Goal: Use online tool/utility: Utilize a website feature to perform a specific function

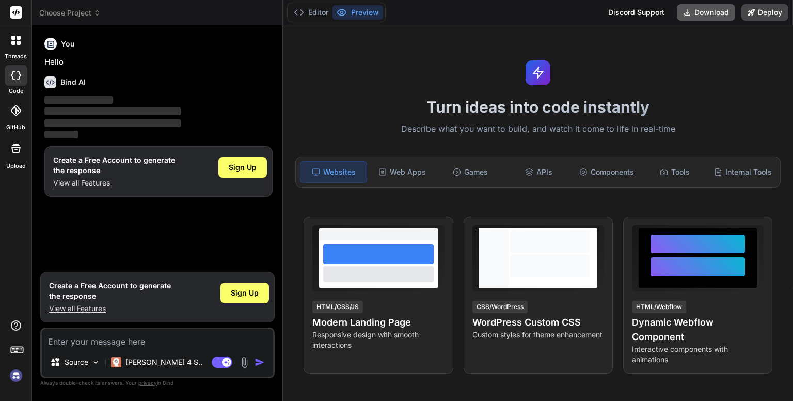
click at [706, 15] on button "Download" at bounding box center [706, 12] width 58 height 17
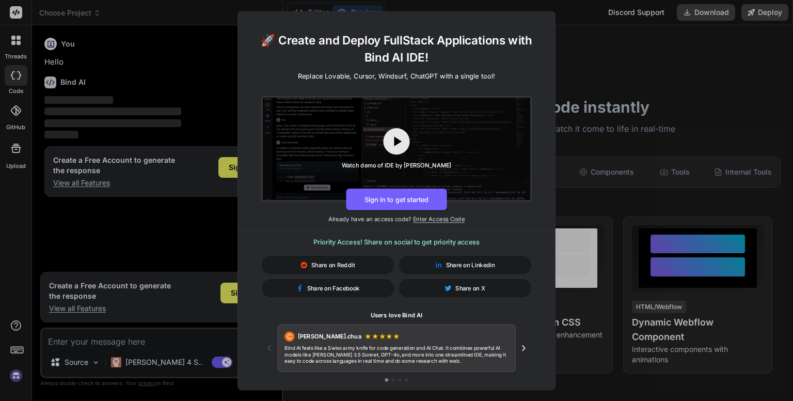
click at [605, 51] on div "🚀 Create and Deploy FullStack Applications with Bind AI IDE! Replace Lovable, C…" at bounding box center [396, 200] width 793 height 401
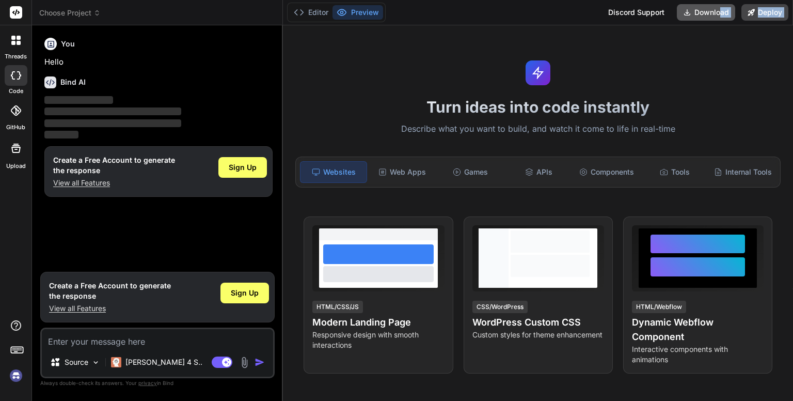
drag, startPoint x: 575, startPoint y: 53, endPoint x: 721, endPoint y: 14, distance: 151.7
click at [721, 14] on div "Editor Preview Discord Support Download Deploy Turn ideas into code instantly D…" at bounding box center [538, 200] width 510 height 401
click at [721, 14] on button "Download" at bounding box center [706, 12] width 58 height 17
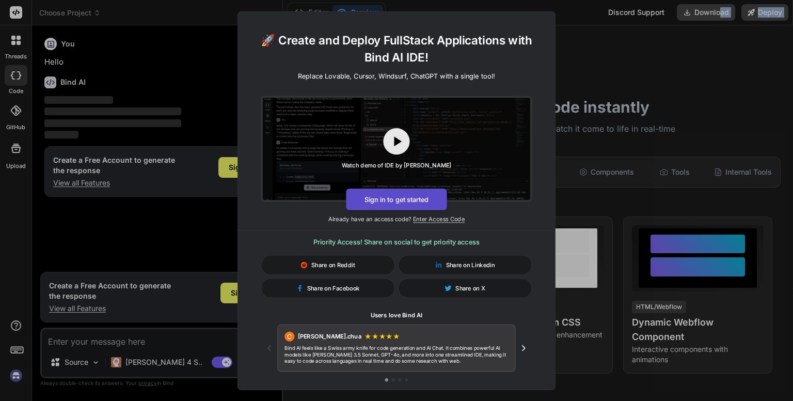
click at [402, 196] on button "Sign in to get started" at bounding box center [396, 199] width 101 height 22
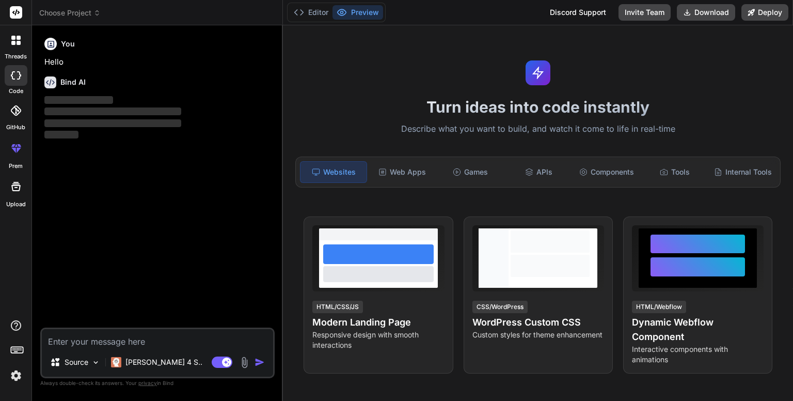
click at [665, 102] on h1 "Turn ideas into code instantly" at bounding box center [538, 107] width 498 height 19
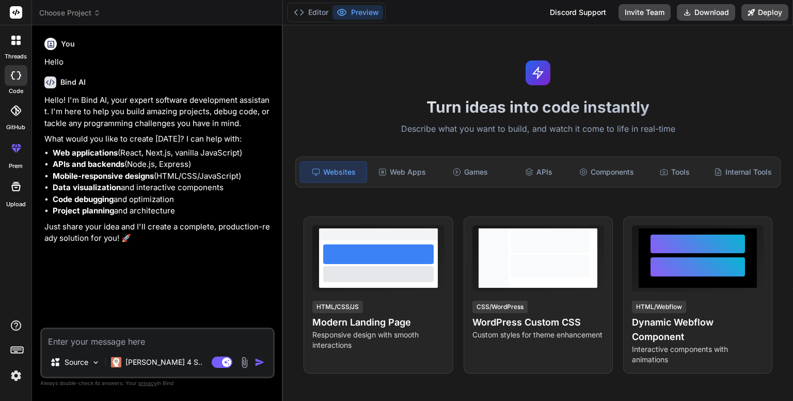
click at [152, 344] on textarea at bounding box center [157, 338] width 231 height 19
click at [90, 363] on div "Source" at bounding box center [75, 362] width 58 height 21
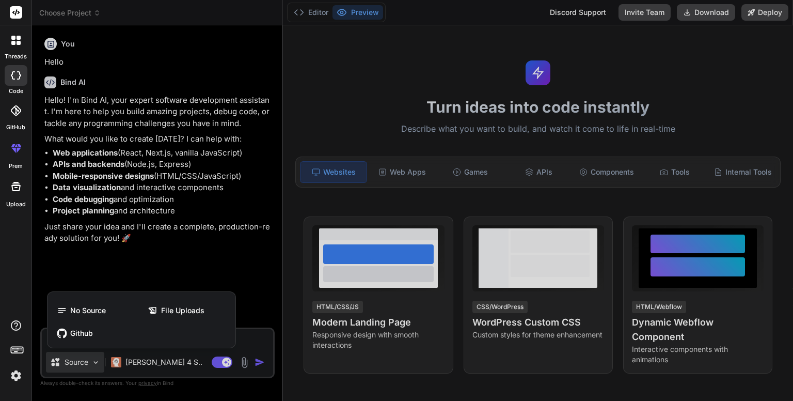
click at [210, 272] on div at bounding box center [396, 200] width 793 height 401
type textarea "x"
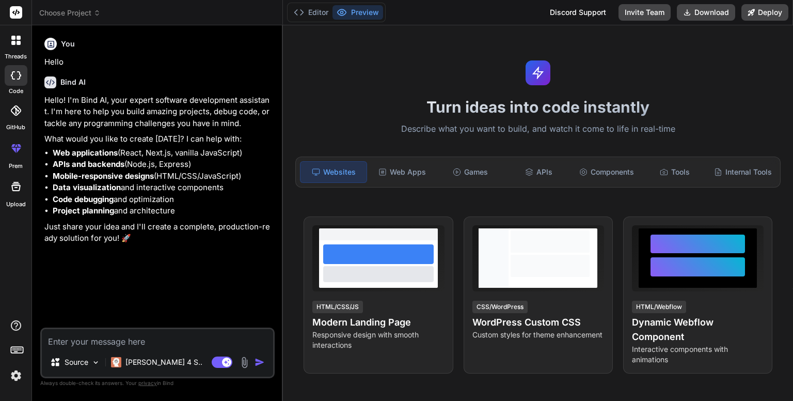
click at [125, 344] on textarea at bounding box center [157, 338] width 231 height 19
paste textarea "Generate a visually engaging, user-friendly mobile and web app for real-time pu…"
type textarea "Generate a visually engaging, user-friendly mobile and web app for real-time pu…"
type textarea "x"
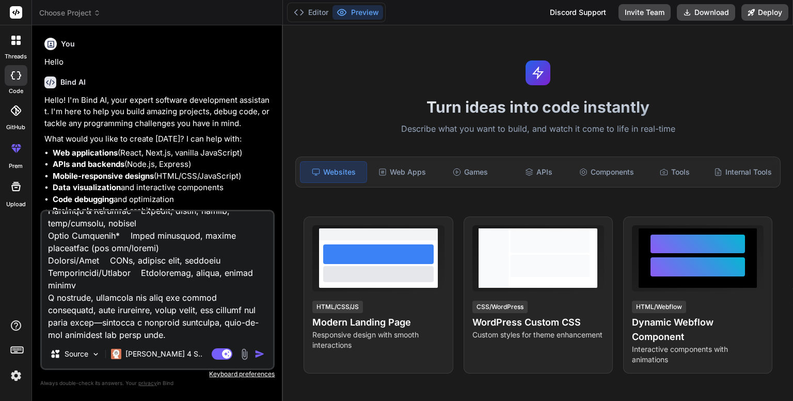
click at [206, 298] on textarea at bounding box center [157, 275] width 231 height 128
type textarea "Generate a visually engaging, user-friendly mobile and web app for real-time pu…"
type textarea "x"
type textarea "Generate a visually engaging, user-friendly mobile and web app for real-time pu…"
type textarea "x"
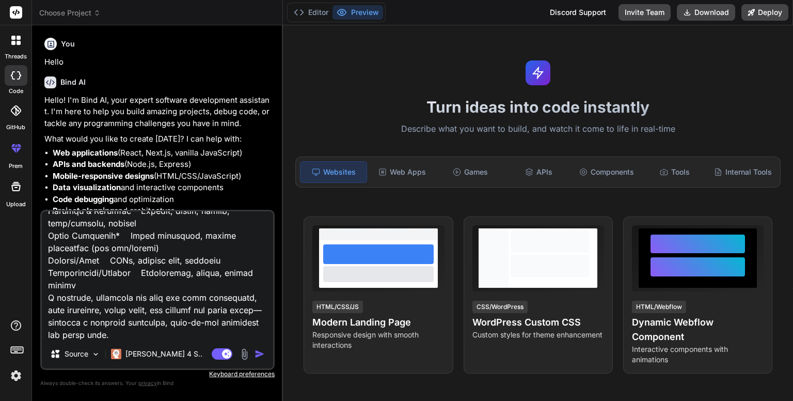
type textarea "Generate a visually engaging, user-friendly mobile and web app for real-time pu…"
type textarea "x"
type textarea "Generate a visually engaging, user-friendly mobile and web app for real-time pu…"
type textarea "x"
type textarea "Generate a visually engaging, user-friendly mobile and web app for real-time pu…"
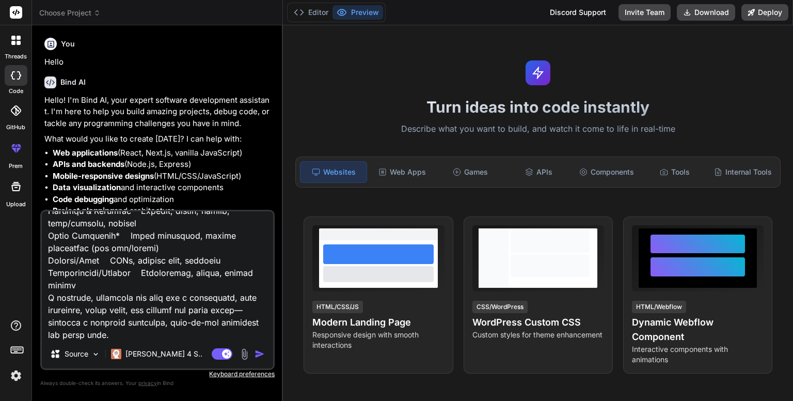
type textarea "x"
type textarea "Generate a visually engaging, user-friendly mobile and web app for real-time pu…"
type textarea "x"
type textarea "Generate a visually engaging, user-friendly mobile and web app for real-time pu…"
type textarea "x"
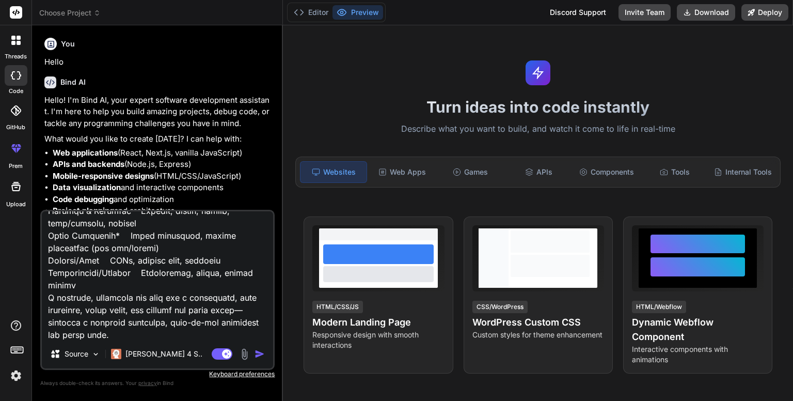
type textarea "Generate a visually engaging, user-friendly mobile and web app for real-time pu…"
type textarea "x"
type textarea "Generate a visually engaging, user-friendly mobile and web app for real-time pu…"
type textarea "x"
type textarea "Generate a visually engaging, user-friendly mobile and web app for real-time pu…"
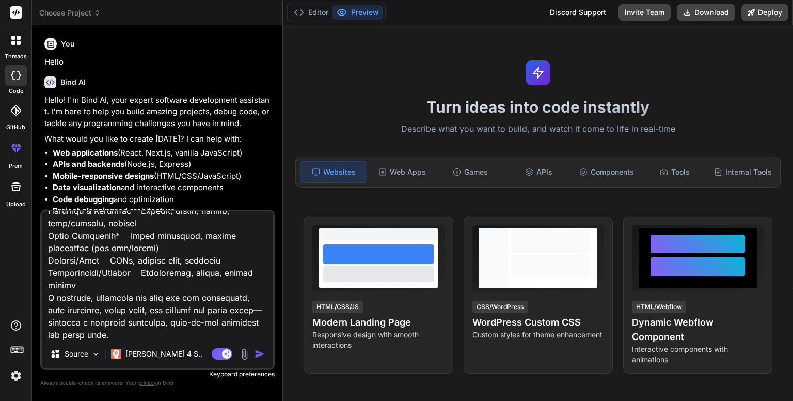
type textarea "x"
type textarea "Generate a visually engaging, user-friendly mobile and web app for real-time pu…"
type textarea "x"
type textarea "Generate a visually engaging, user-friendly mobile and web app for real-time pu…"
type textarea "x"
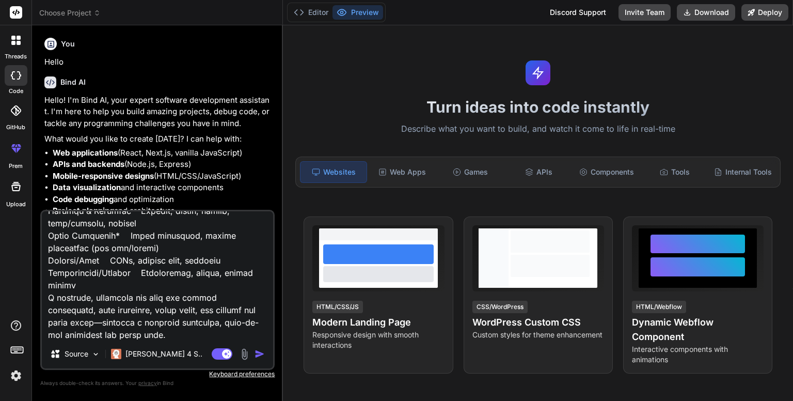
type textarea "Generate a visually engaging, user-friendly mobile and web app for real-time pu…"
type textarea "x"
type textarea "Generate a visually engaging, user-friendly mobile and web app for real-time pu…"
type textarea "x"
type textarea "Generate a visually engaging, user-friendly mobile and web app for real-time pu…"
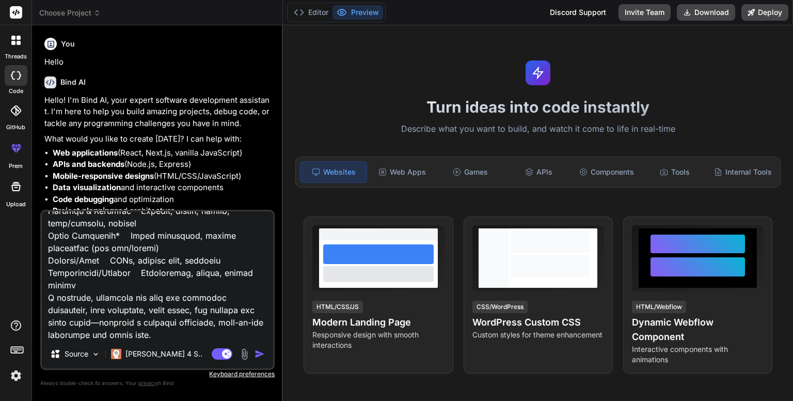
type textarea "x"
type textarea "Generate a visually engaging, user-friendly mobile and web app for real-time pu…"
type textarea "x"
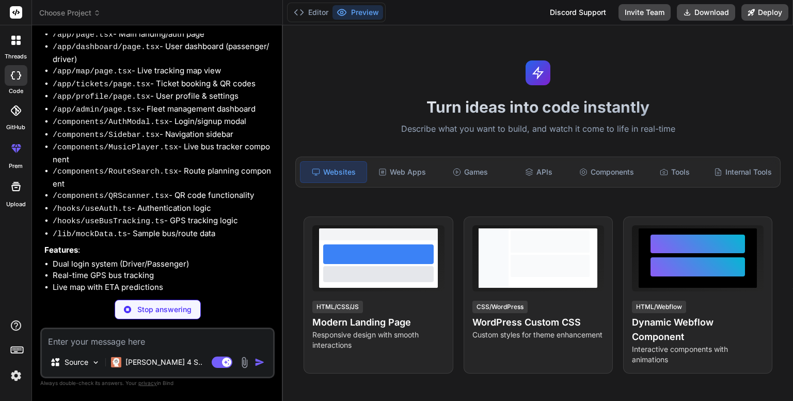
scroll to position [1687, 0]
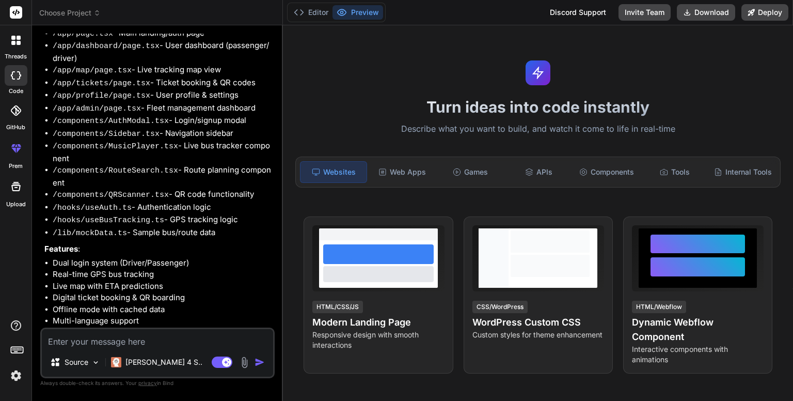
type textarea "x"
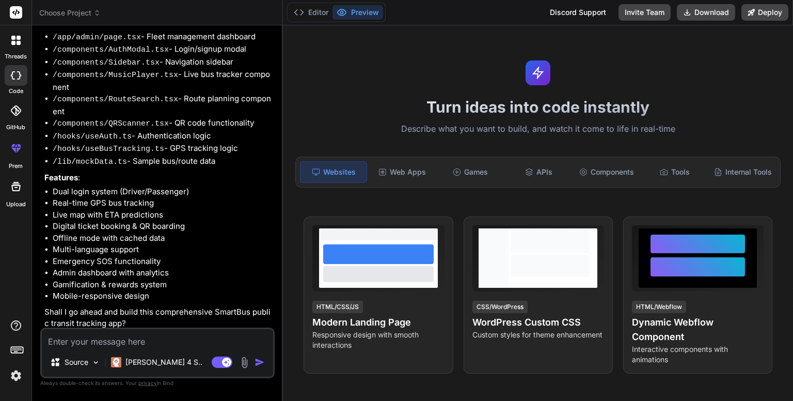
click at [92, 345] on textarea at bounding box center [157, 338] width 231 height 19
type textarea "p"
type textarea "x"
type textarea "pr"
type textarea "x"
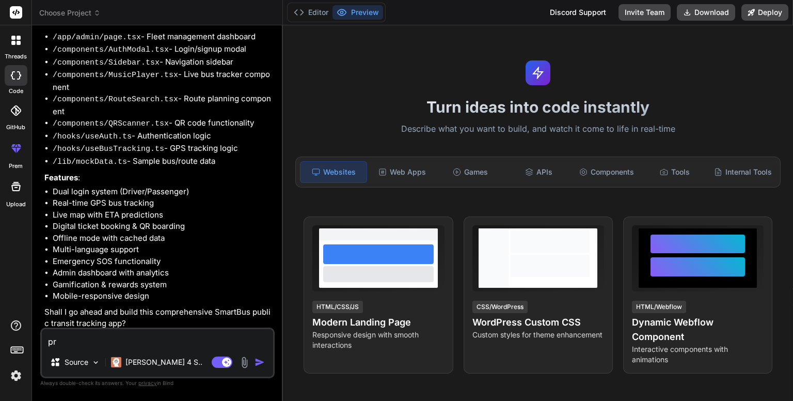
type textarea "pro"
type textarea "x"
type textarea "proc"
type textarea "x"
type textarea "proce"
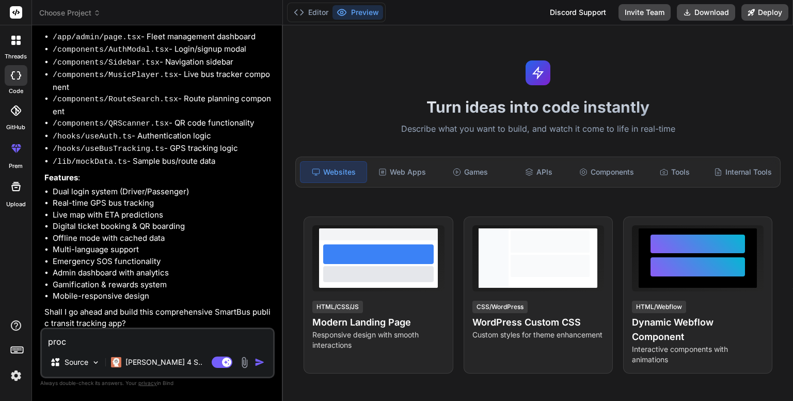
type textarea "x"
type textarea "procee"
type textarea "x"
type textarea "proceed"
type textarea "x"
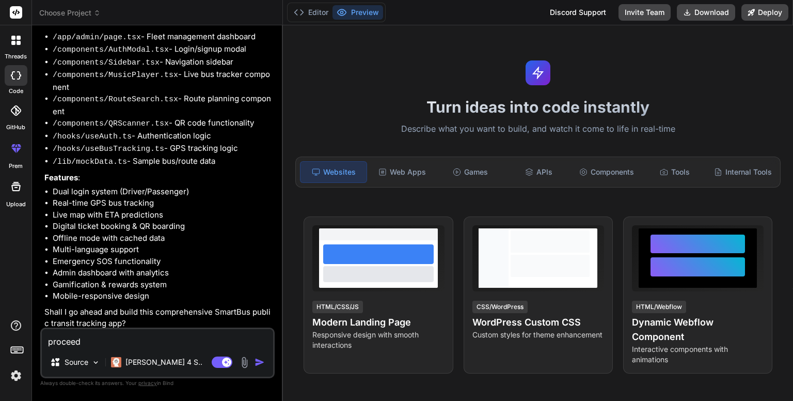
type textarea "yproceed"
type textarea "x"
type textarea "yeproceed"
type textarea "x"
type textarea "yesproceed"
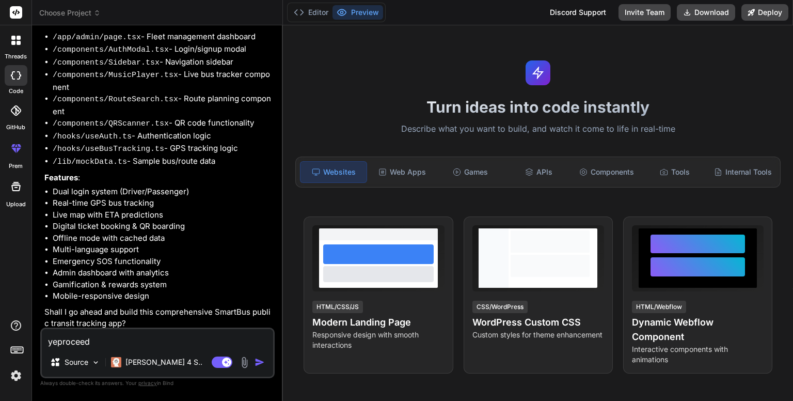
type textarea "x"
type textarea "yes proceed"
type textarea "x"
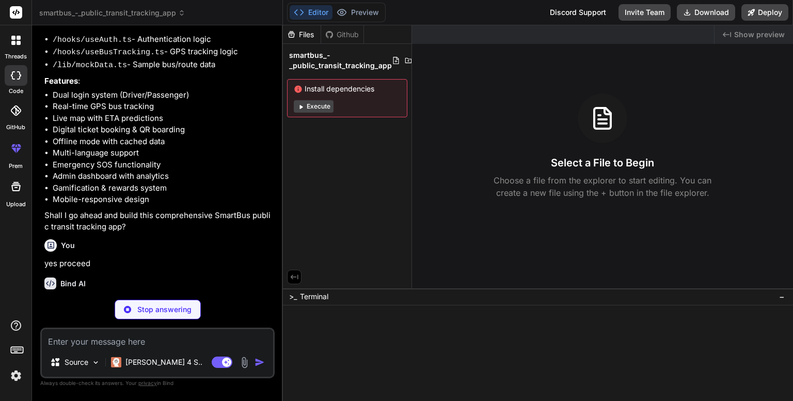
scroll to position [1866, 0]
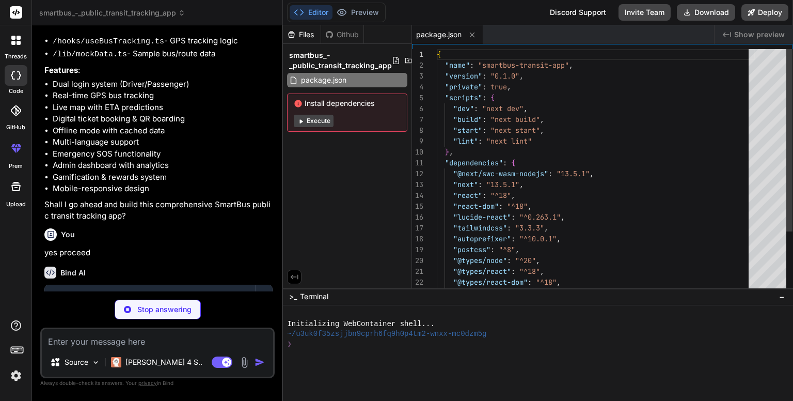
type textarea "x"
type textarea "module.exports = nextConfig"
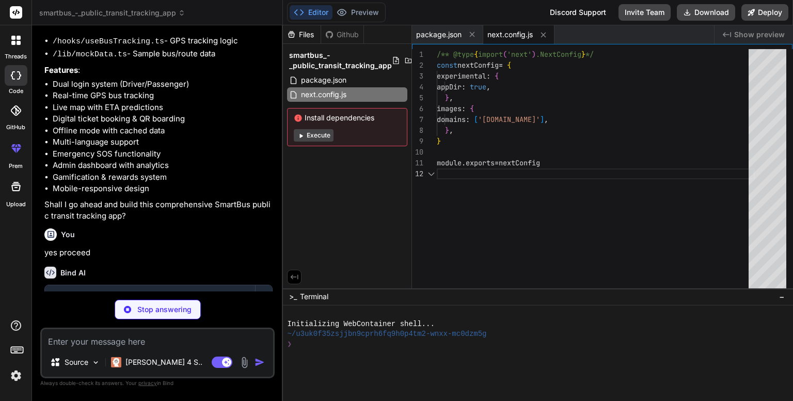
click at [313, 122] on span "Install dependencies" at bounding box center [347, 118] width 107 height 10
click at [312, 136] on button "Execute" at bounding box center [314, 135] width 40 height 12
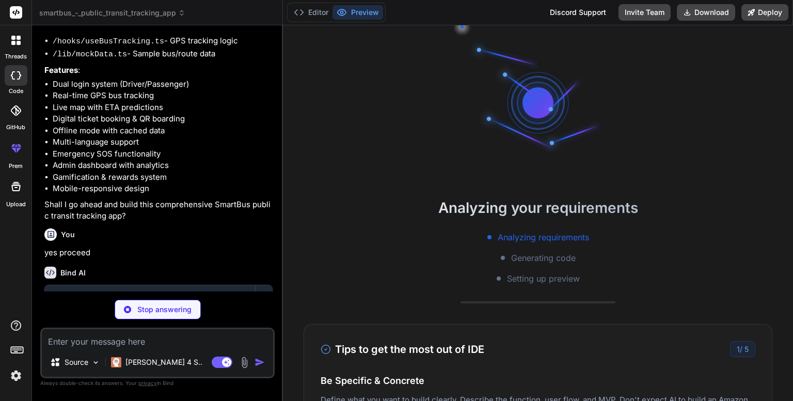
scroll to position [10, 0]
type textarea "x"
type textarea "}"
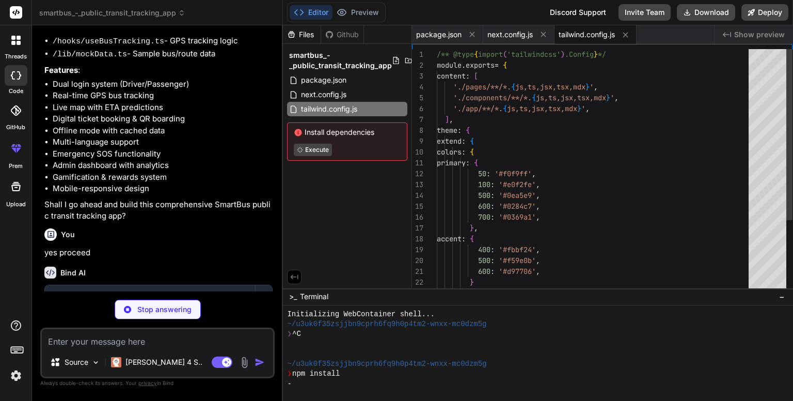
type textarea "x"
type textarea "module.exports = { plugins: { tailwindcss: {}, autoprefixer: {}, }, }"
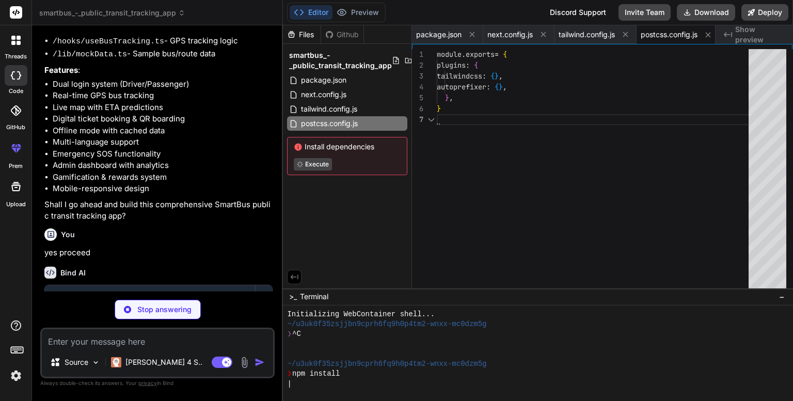
scroll to position [0, 7]
type textarea "x"
type textarea "}: { children: React.ReactNode }) { return ( <html lang="en"> <body className="…"
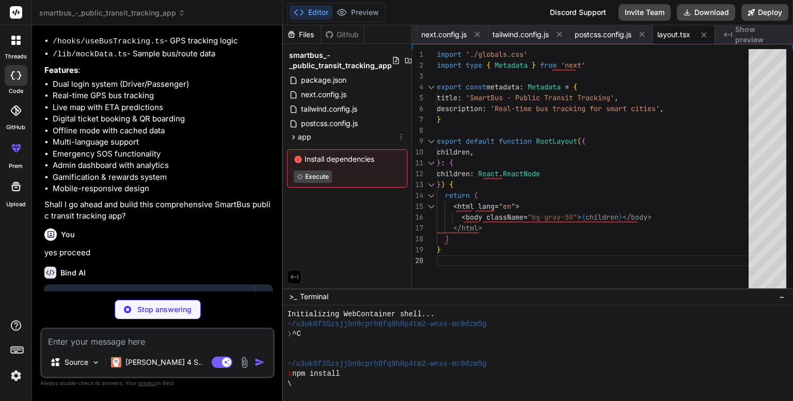
type textarea "x"
type textarea "font-medium transition-colors; } .btn-secondary { @apply bg-gray-100 hover:bg-g…"
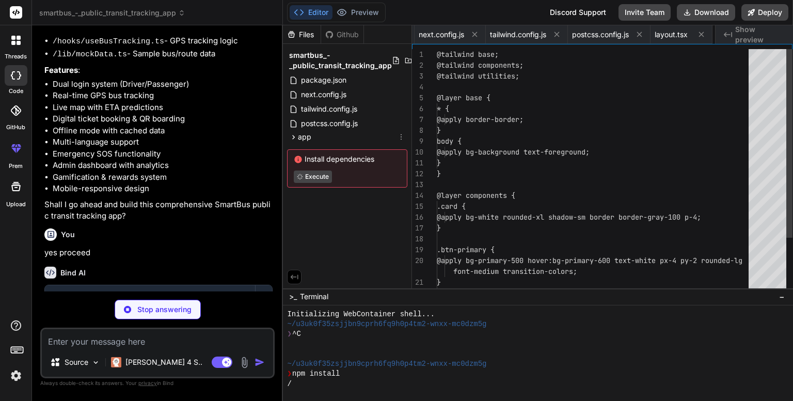
scroll to position [0, 133]
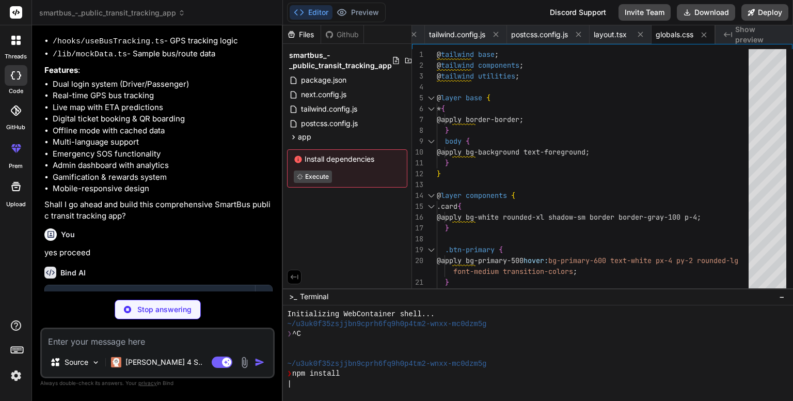
type textarea "x"
type textarea "{/* Auth Modal */} {showAuth && <AuthModal onClose={() => setShowAuth(false)} /…"
type textarea "x"
type textarea "Back to Role Selection </button> </div> )} </div> </div> ) }"
type textarea "x"
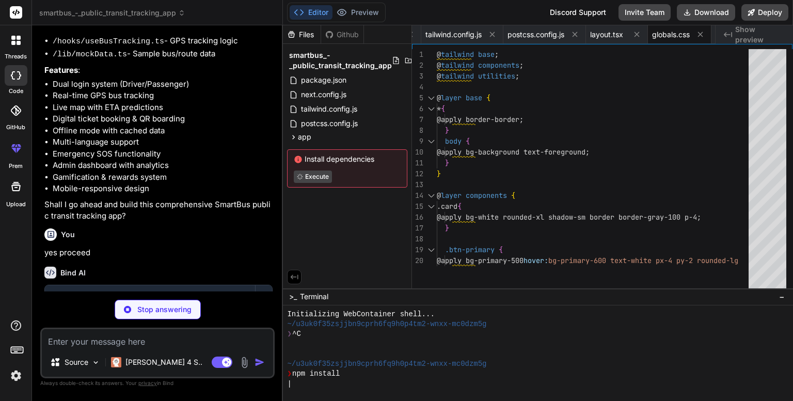
type textarea "</main> </div> </div> ) }"
type textarea "x"
type textarea "<span>Logout</span> </button> </div> </aside> </> ) }"
type textarea "x"
type textarea ") }"
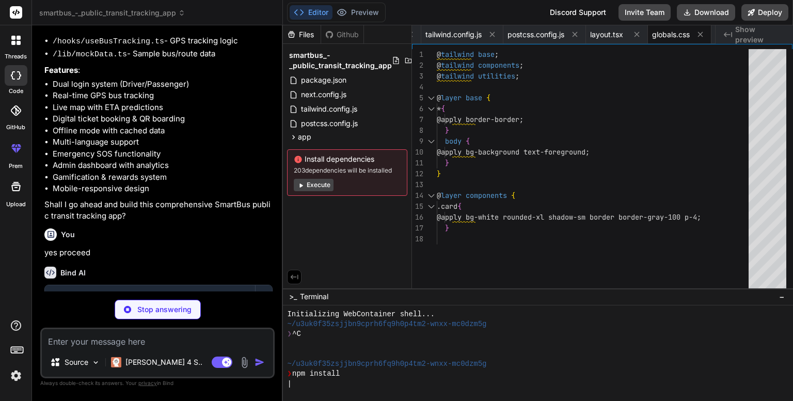
type textarea "x"
type textarea "</div> </div> )} </div> </div> ) }"
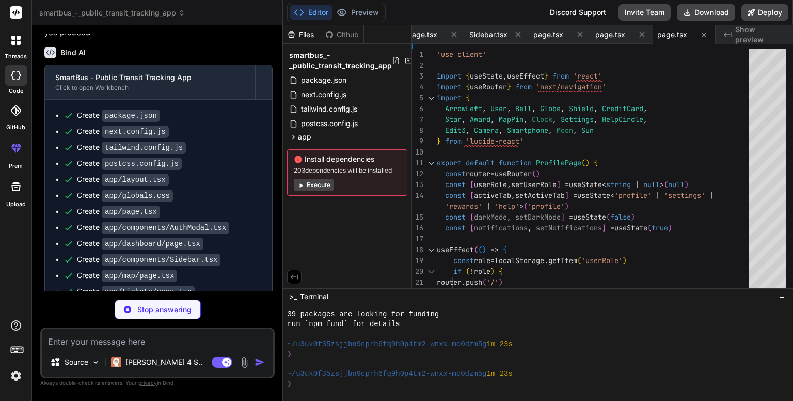
scroll to position [2129, 0]
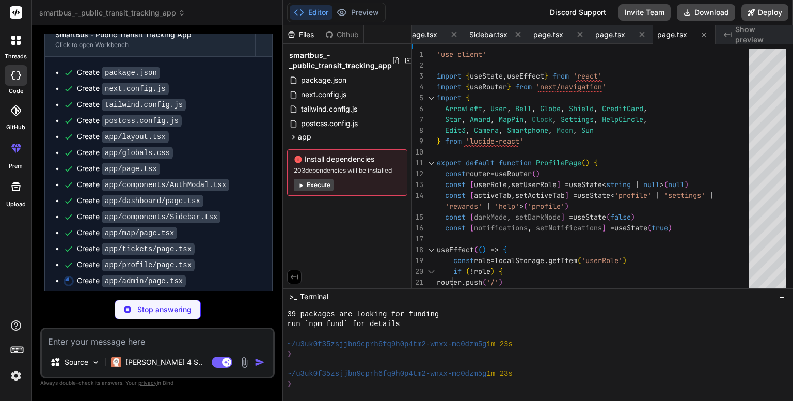
click at [304, 188] on icon at bounding box center [301, 185] width 8 height 8
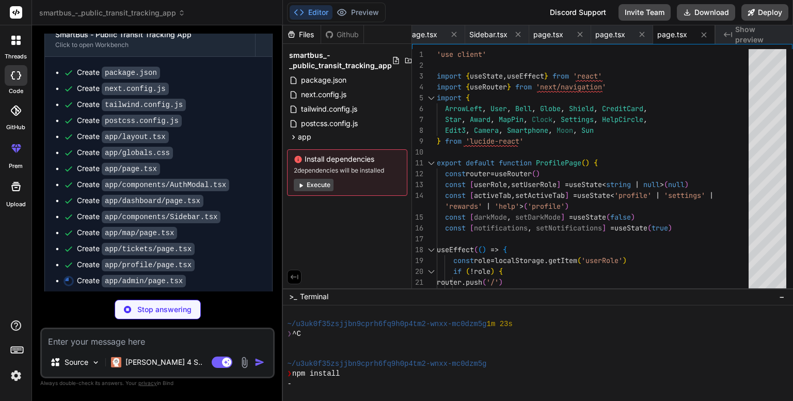
type textarea "x"
type textarea "}"
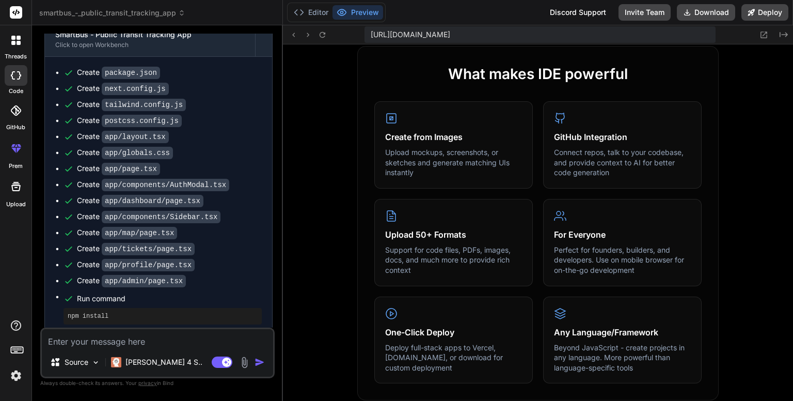
scroll to position [655, 0]
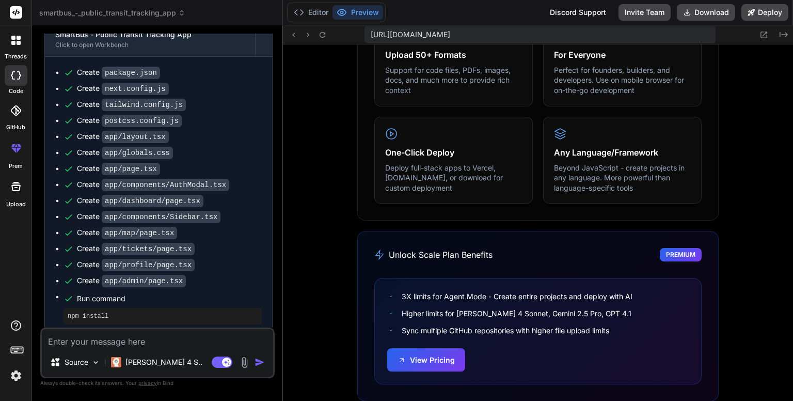
type textarea "x"
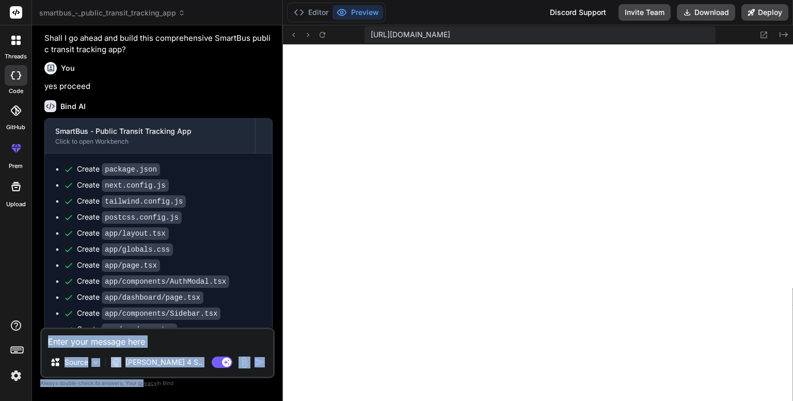
scroll to position [2169, 0]
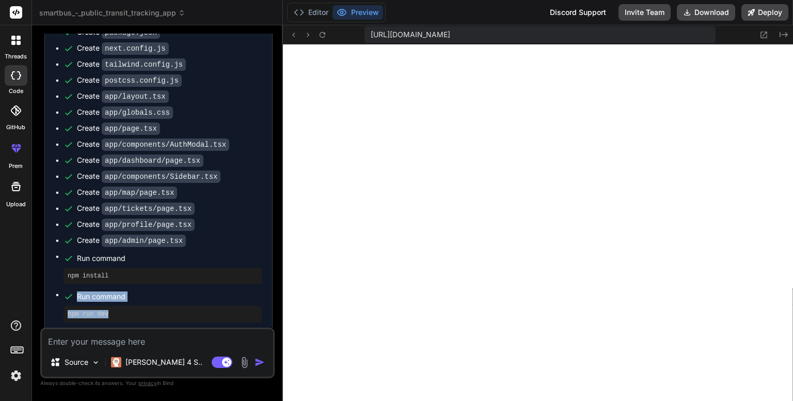
drag, startPoint x: 169, startPoint y: 310, endPoint x: 197, endPoint y: 308, distance: 28.0
click at [197, 308] on ul "Create package.json Create next.config.js Create tailwind.config.js Create post…" at bounding box center [158, 174] width 207 height 295
click at [248, 306] on div "npm run dev" at bounding box center [163, 314] width 198 height 17
click at [321, 36] on icon at bounding box center [322, 34] width 9 height 9
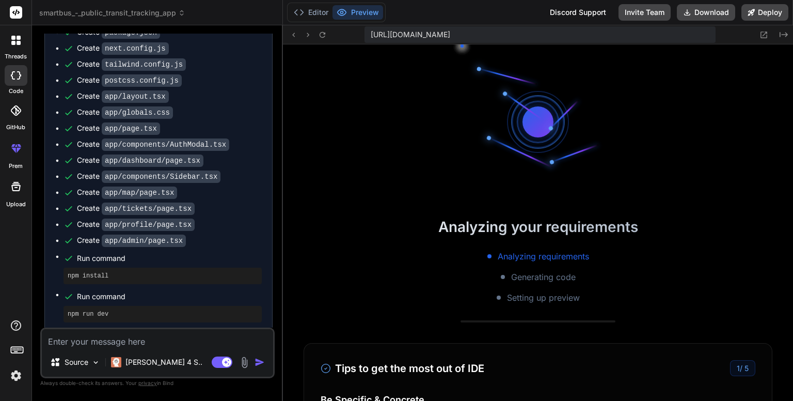
scroll to position [21, 0]
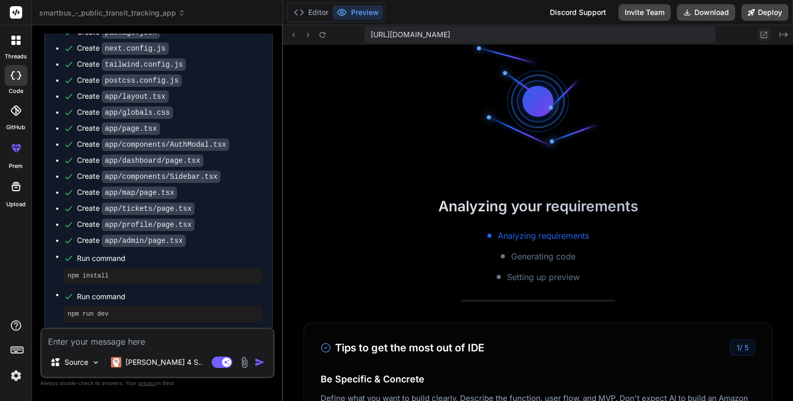
click at [761, 36] on icon at bounding box center [764, 34] width 9 height 9
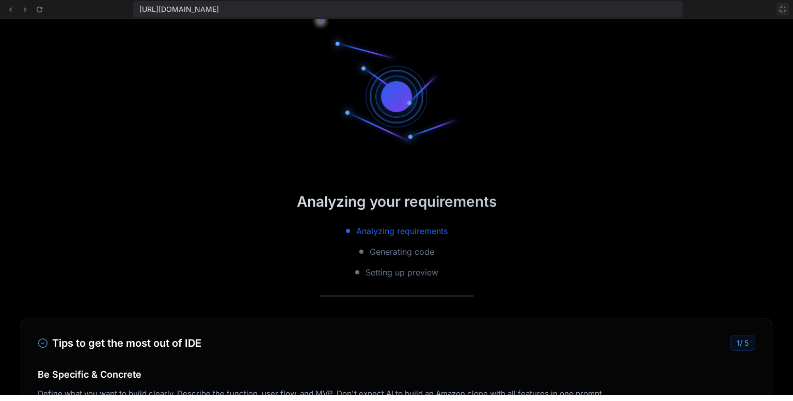
click at [783, 12] on icon at bounding box center [783, 9] width 8 height 8
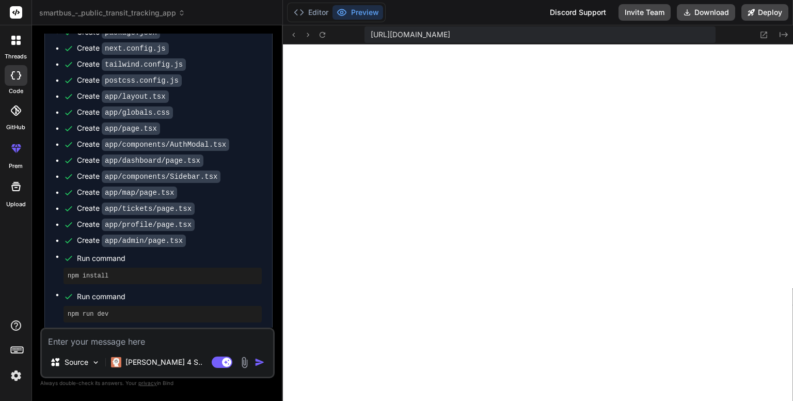
scroll to position [1110, 0]
click at [153, 342] on textarea at bounding box center [157, 338] width 231 height 19
paste textarea "Failed to compile ./app/globals.css:1:1 Syntax error: /home/u3uk0f35zsjjbn9cprh…"
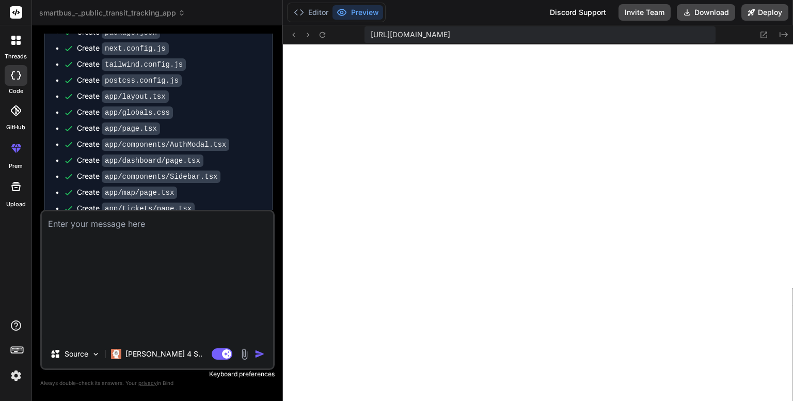
type textarea "Failed to compile ./app/globals.css:1:1 Syntax error: /home/u3uk0f35zsjjbn9cprh…"
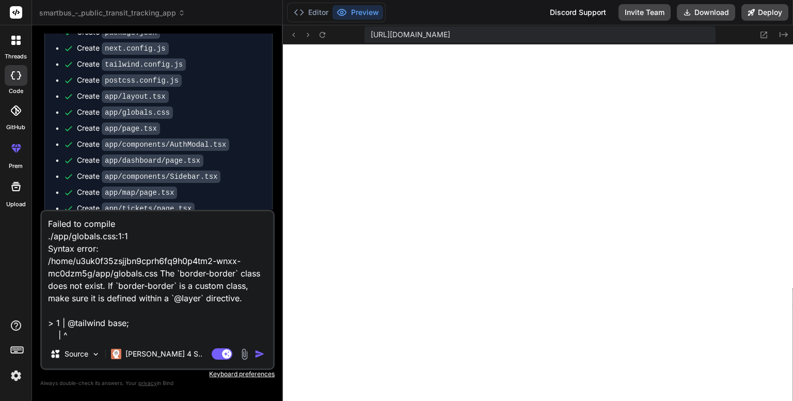
scroll to position [50, 0]
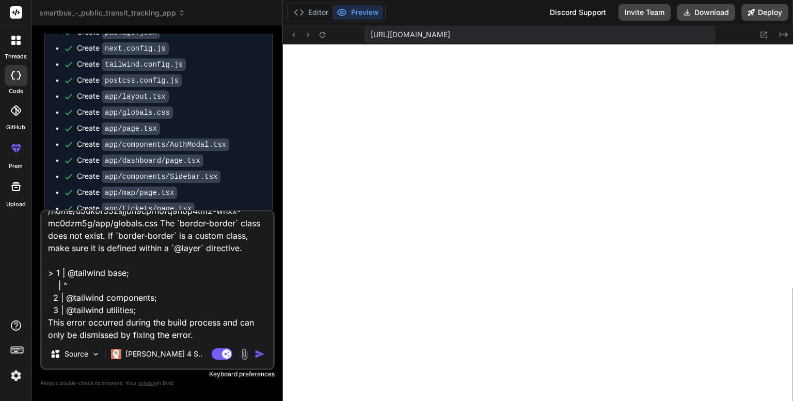
type textarea "x"
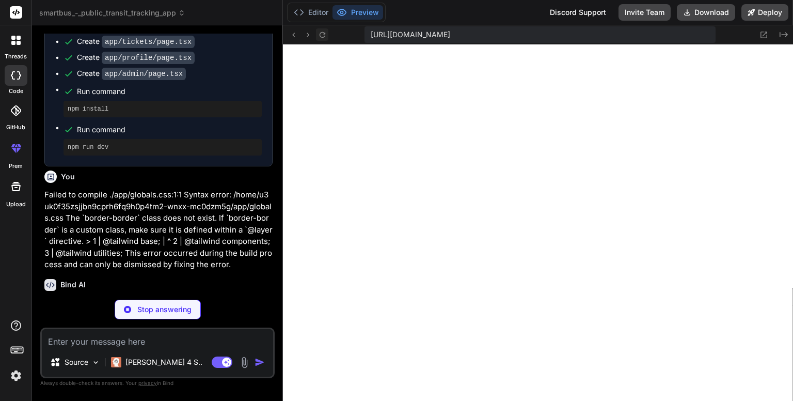
scroll to position [2346, 0]
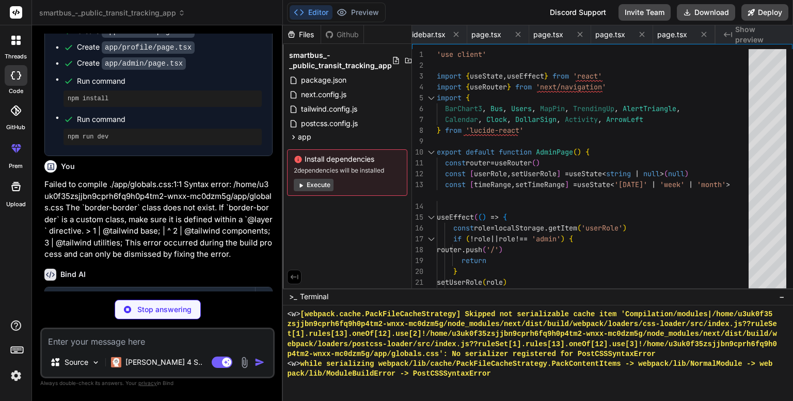
type textarea "x"
type textarea "font-medium transition-colors; } .btn-secondary { @apply bg-gray-100 hover:bg-g…"
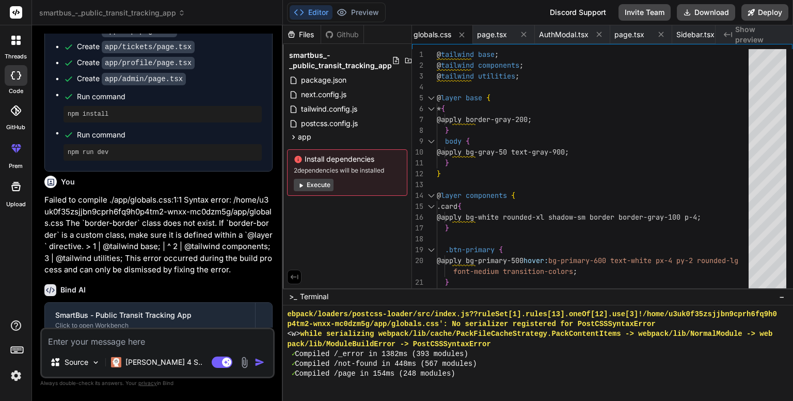
scroll to position [2367, 0]
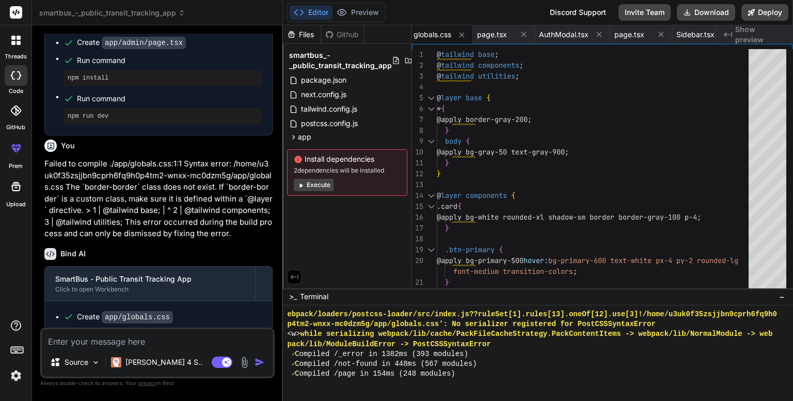
click at [326, 186] on button "Execute" at bounding box center [314, 185] width 40 height 12
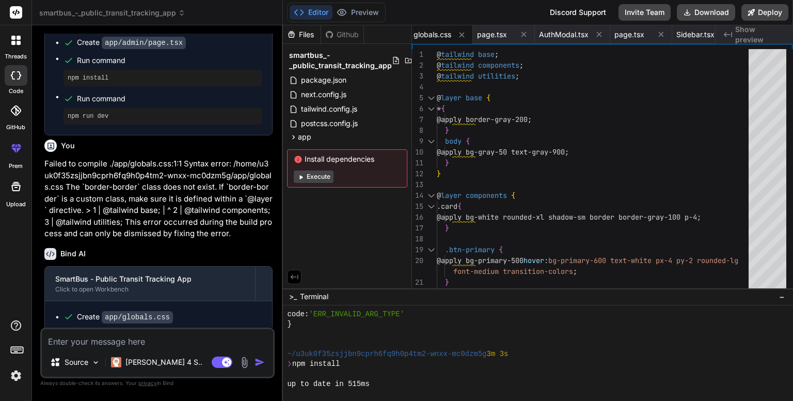
scroll to position [2587, 0]
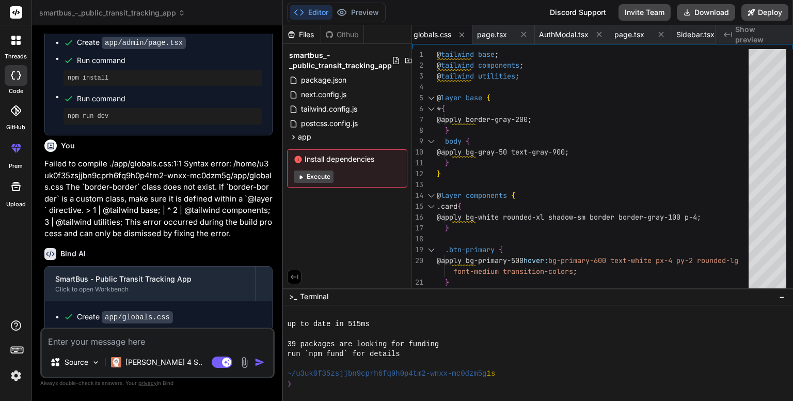
click at [308, 176] on button "Execute" at bounding box center [314, 176] width 40 height 12
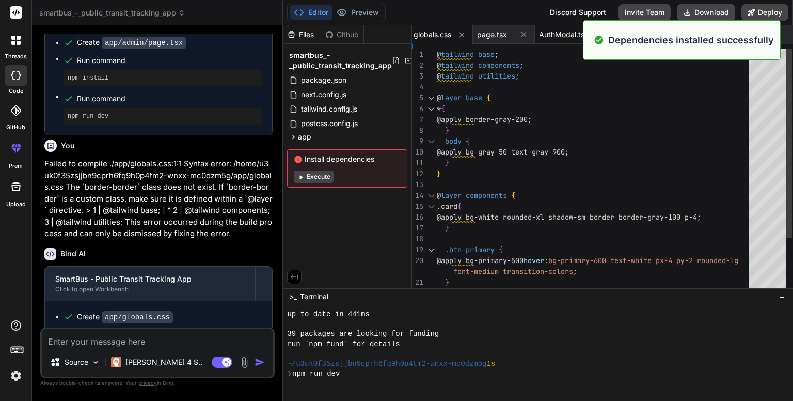
scroll to position [2756, 0]
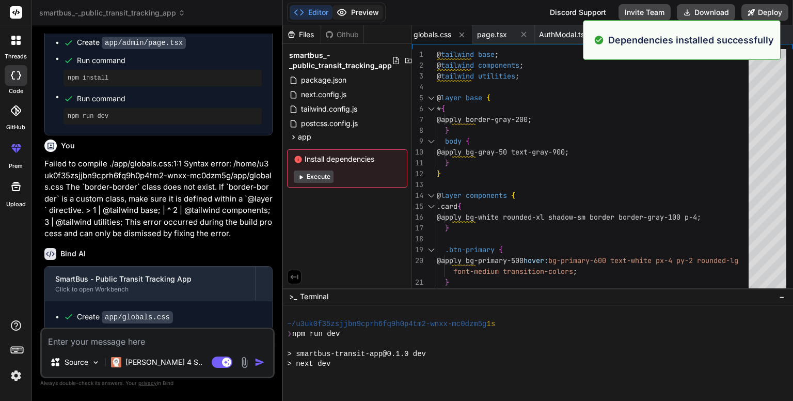
click at [362, 7] on button "Preview" at bounding box center [358, 12] width 51 height 14
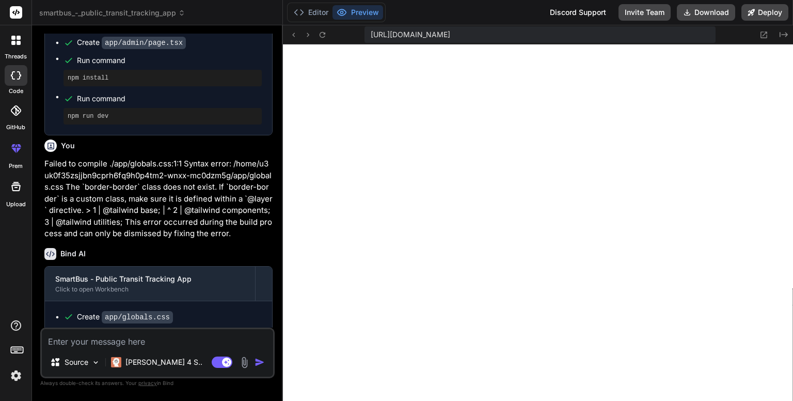
scroll to position [3024, 0]
click at [762, 11] on button "Deploy" at bounding box center [764, 12] width 47 height 17
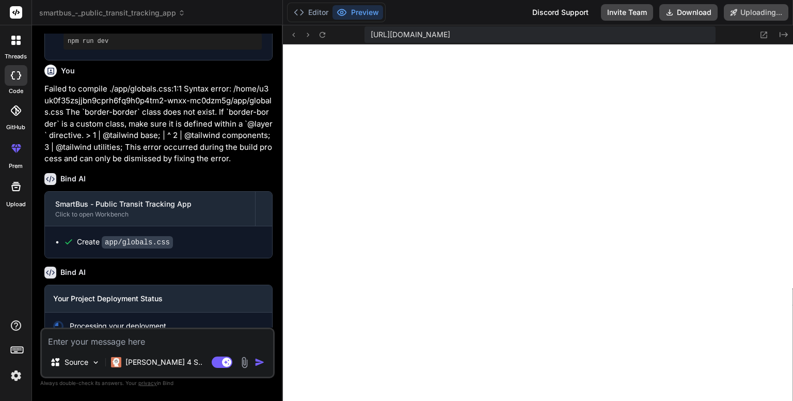
scroll to position [2456, 0]
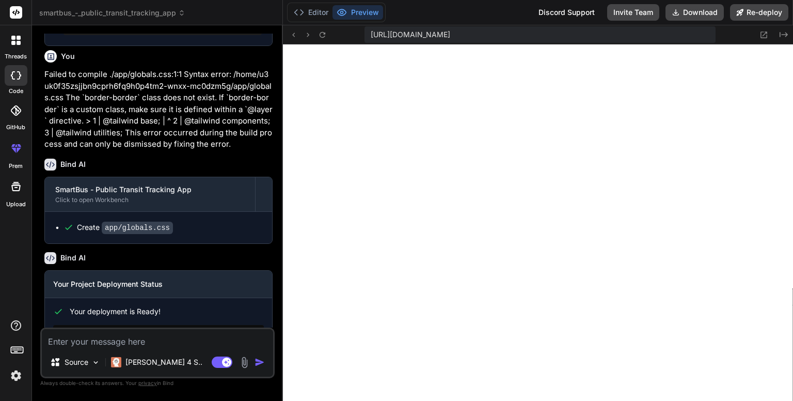
type textarea "x"
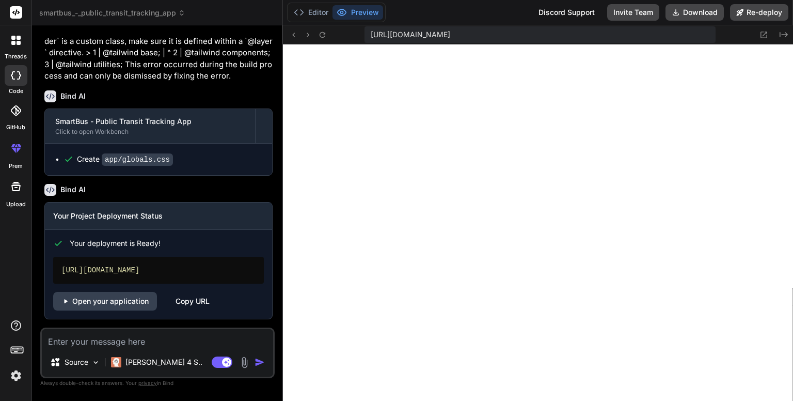
click at [207, 307] on div "Copy URL" at bounding box center [193, 301] width 34 height 19
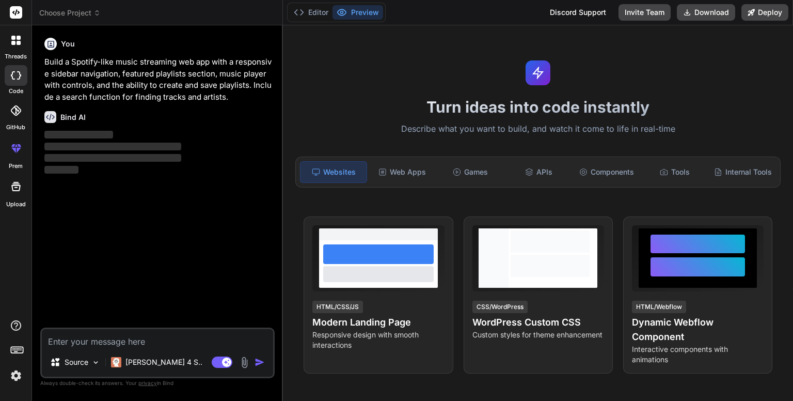
type textarea "x"
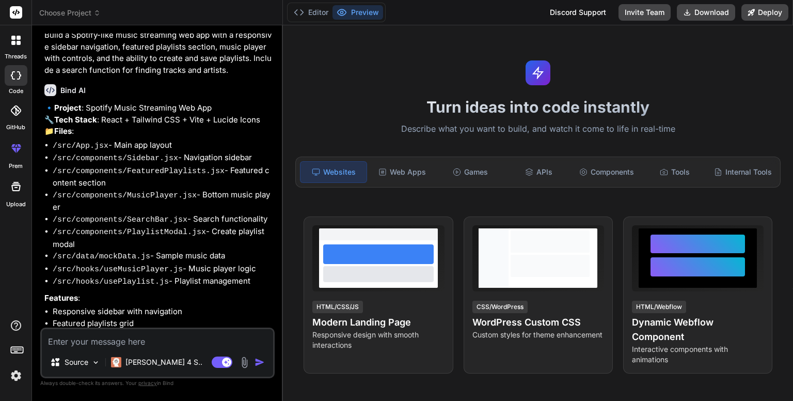
scroll to position [118, 0]
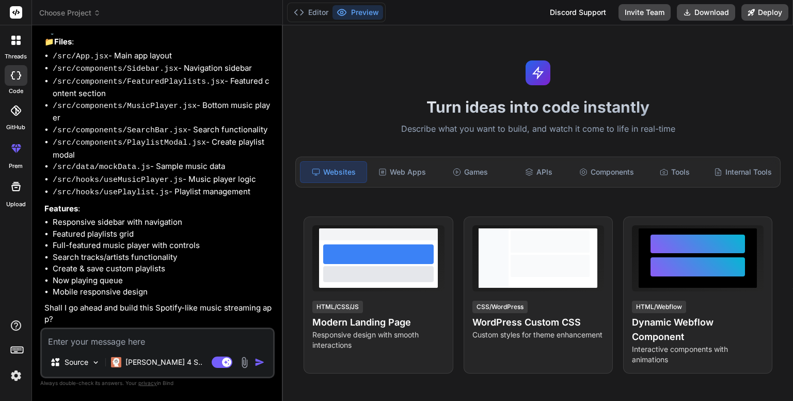
click at [353, 14] on button "Preview" at bounding box center [358, 12] width 51 height 14
click at [397, 169] on div "Web Apps" at bounding box center [402, 172] width 66 height 22
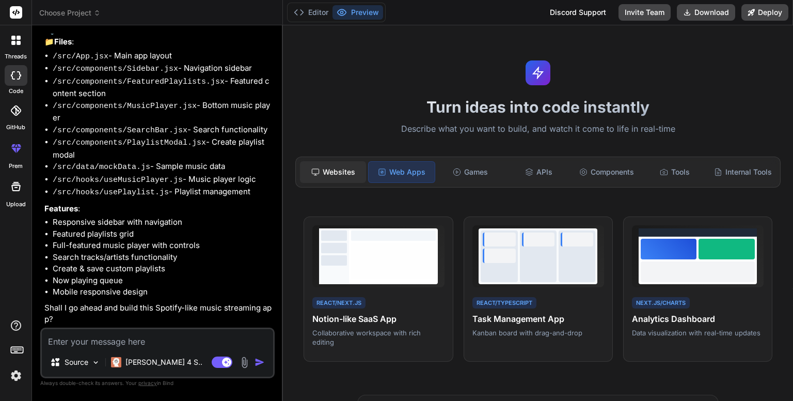
click at [347, 164] on div "Websites" at bounding box center [333, 172] width 66 height 22
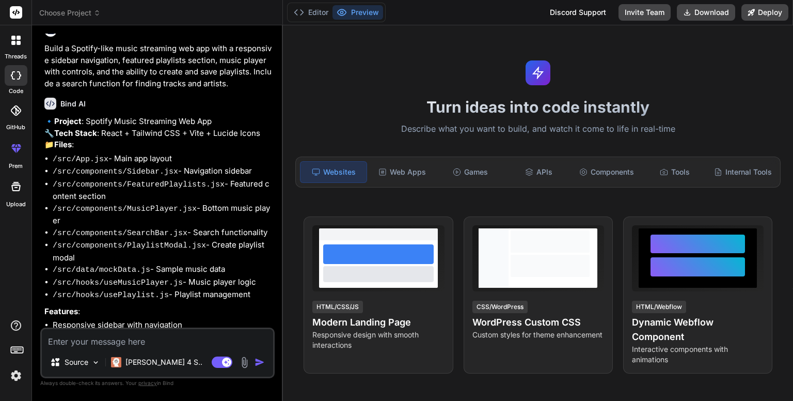
scroll to position [14, 0]
click at [311, 17] on button "Editor" at bounding box center [311, 12] width 43 height 14
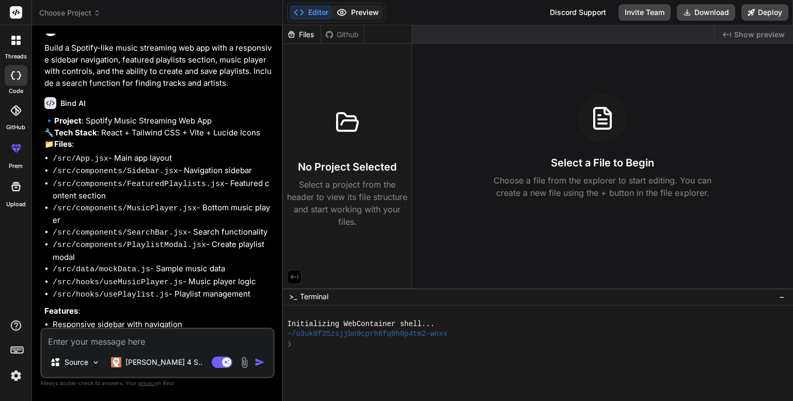
click at [358, 9] on button "Preview" at bounding box center [358, 12] width 51 height 14
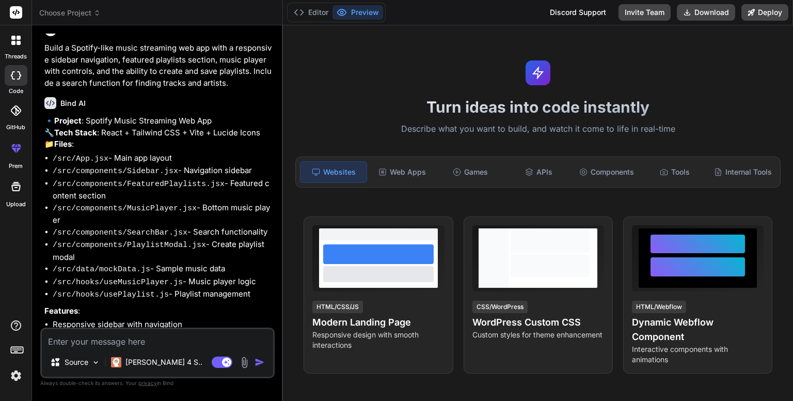
scroll to position [118, 0]
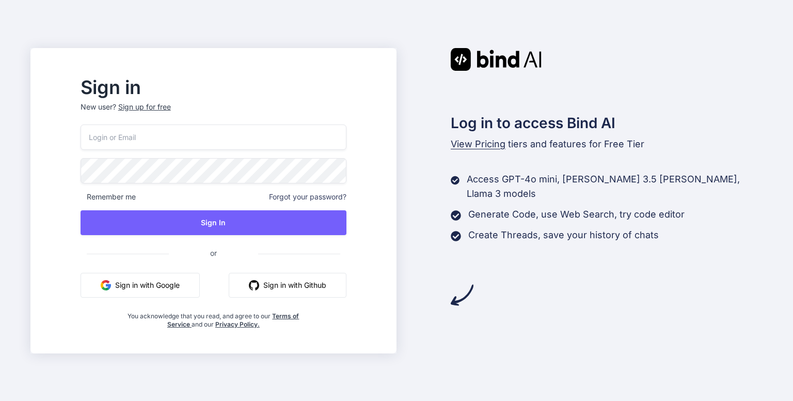
click at [182, 278] on button "Sign in with Google" at bounding box center [140, 285] width 119 height 25
